Goal: Find specific page/section: Find specific page/section

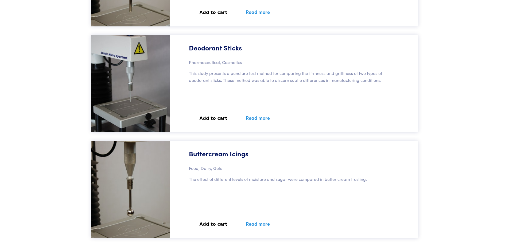
scroll to position [32456, 0]
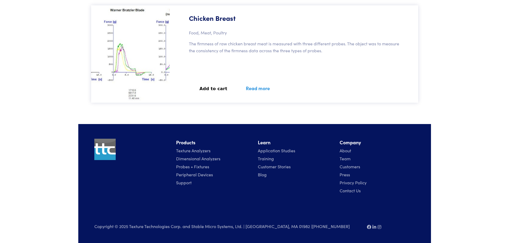
click at [345, 159] on link "Team" at bounding box center [345, 159] width 11 height 6
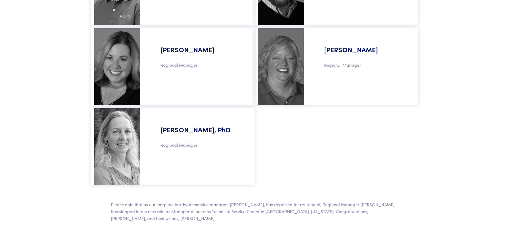
scroll to position [581, 0]
